Goal: Register for event/course

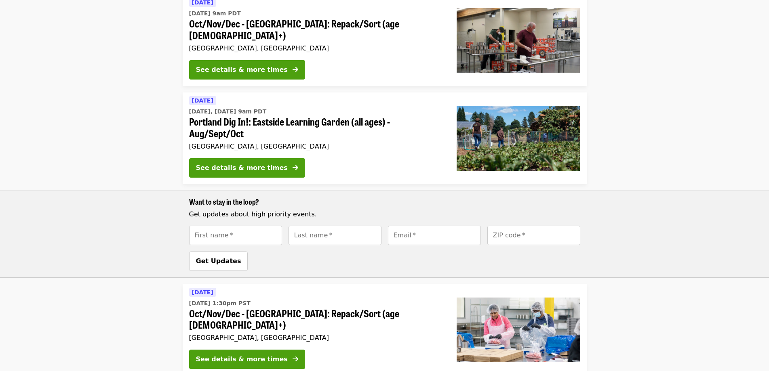
scroll to position [283, 0]
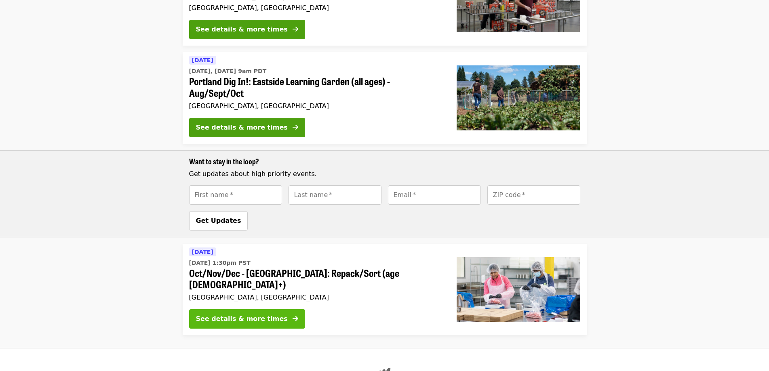
click at [227, 314] on div "See details & more times" at bounding box center [242, 319] width 92 height 10
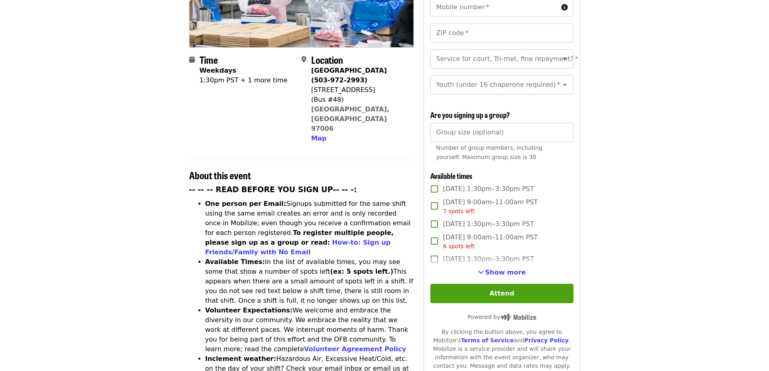
scroll to position [162, 0]
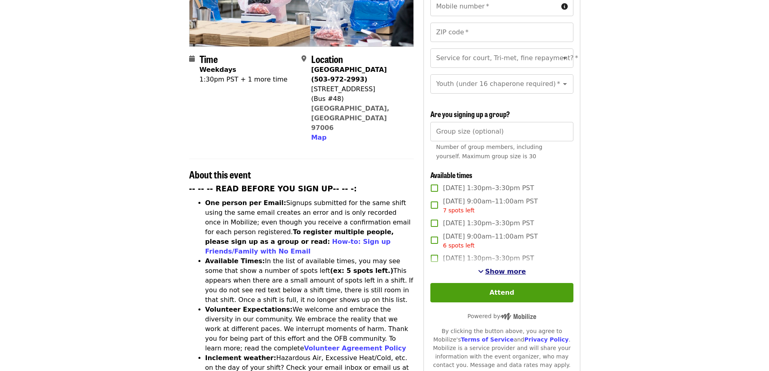
click at [514, 269] on span "Show more" at bounding box center [505, 272] width 41 height 8
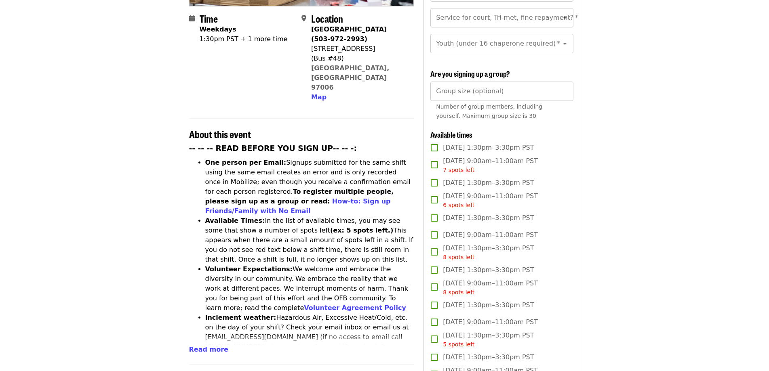
scroll to position [242, 0]
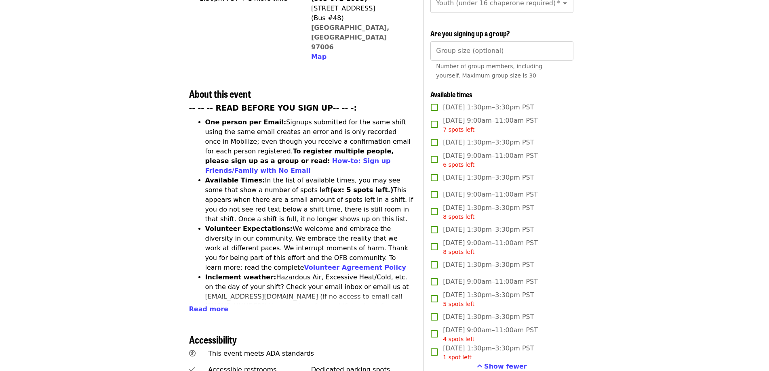
click at [616, 97] on article "Oct/Nov/Dec - Beaverton: Repack/Sort (age 10+) Highest Priority Volunteer Shift…" at bounding box center [384, 221] width 769 height 857
